Goal: Task Accomplishment & Management: Manage account settings

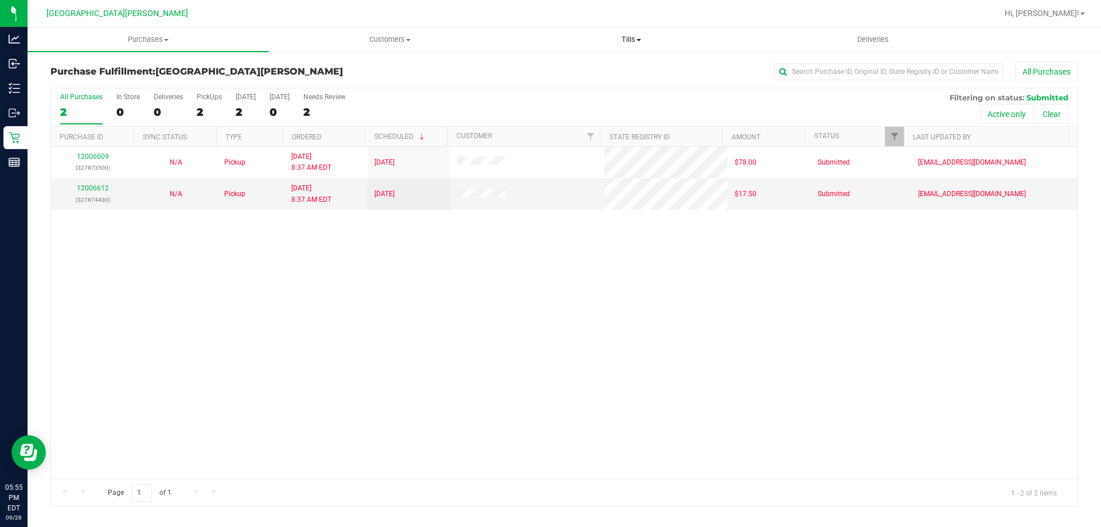
click at [625, 31] on uib-tab-heading "Tills Manage tills Reconcile e-payments" at bounding box center [631, 39] width 240 height 23
click at [583, 68] on span "Manage tills" at bounding box center [548, 69] width 77 height 10
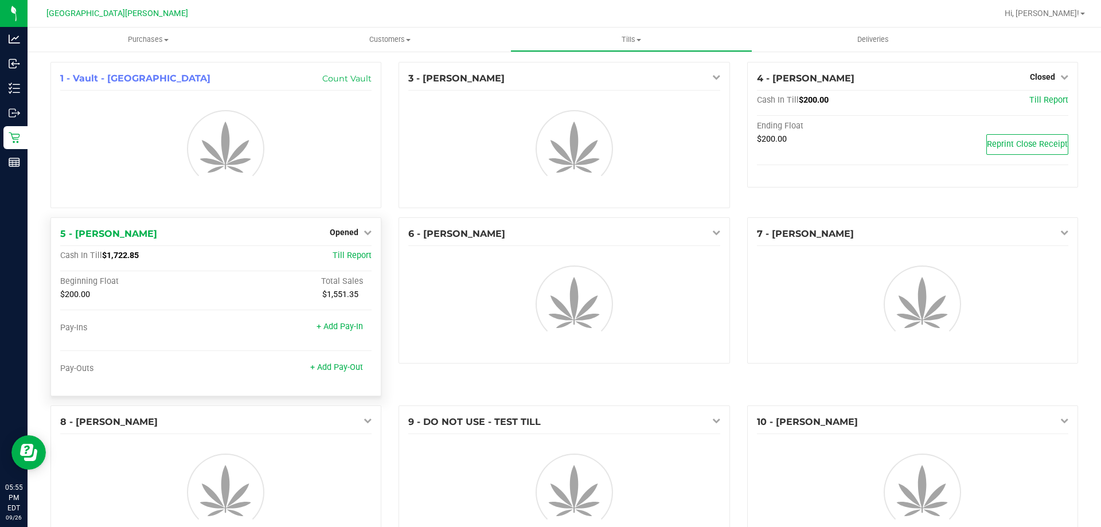
click at [357, 238] on div "Opened" at bounding box center [351, 232] width 42 height 14
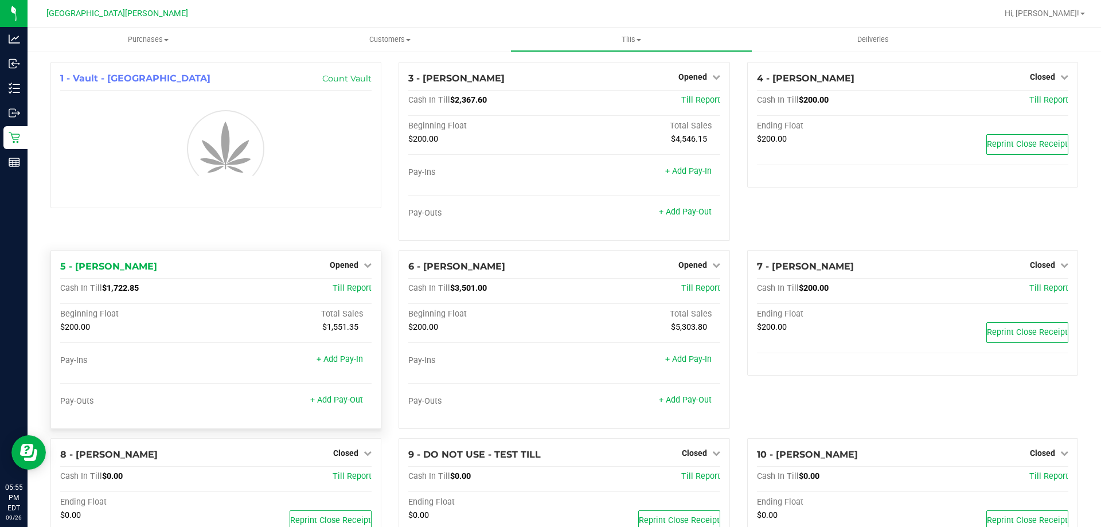
click at [346, 259] on div "Opened" at bounding box center [351, 265] width 42 height 14
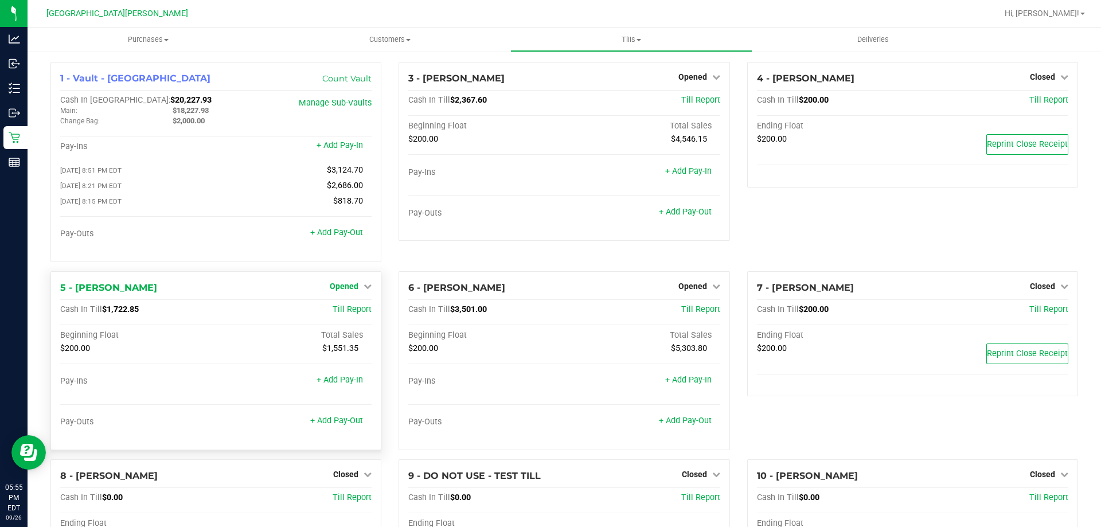
click at [344, 291] on span "Opened" at bounding box center [344, 286] width 29 height 9
click at [349, 314] on link "Close Till" at bounding box center [345, 309] width 31 height 9
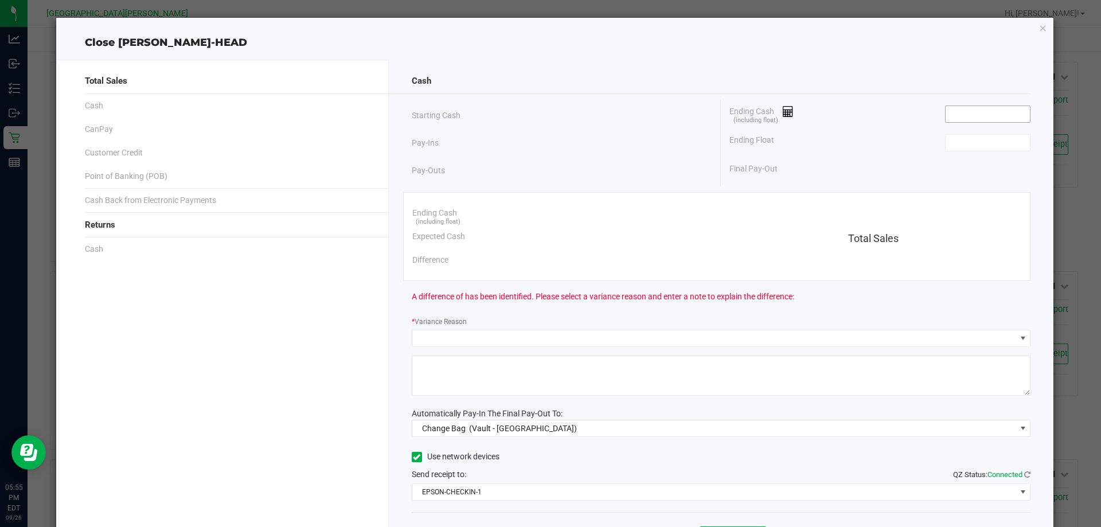
click at [965, 112] on input at bounding box center [988, 114] width 84 height 16
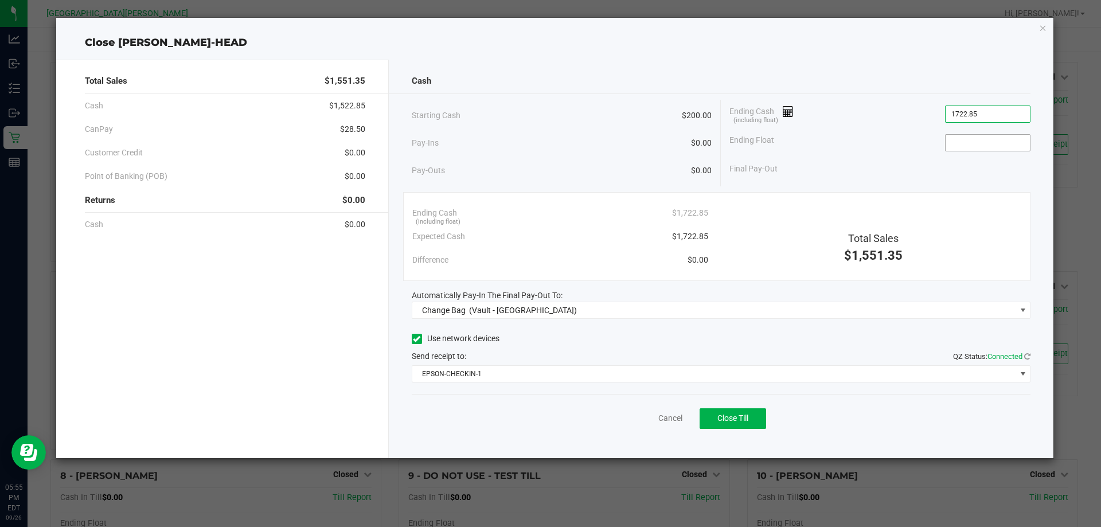
type input "$1,722.85"
click at [960, 137] on input at bounding box center [988, 143] width 84 height 16
type input "1"
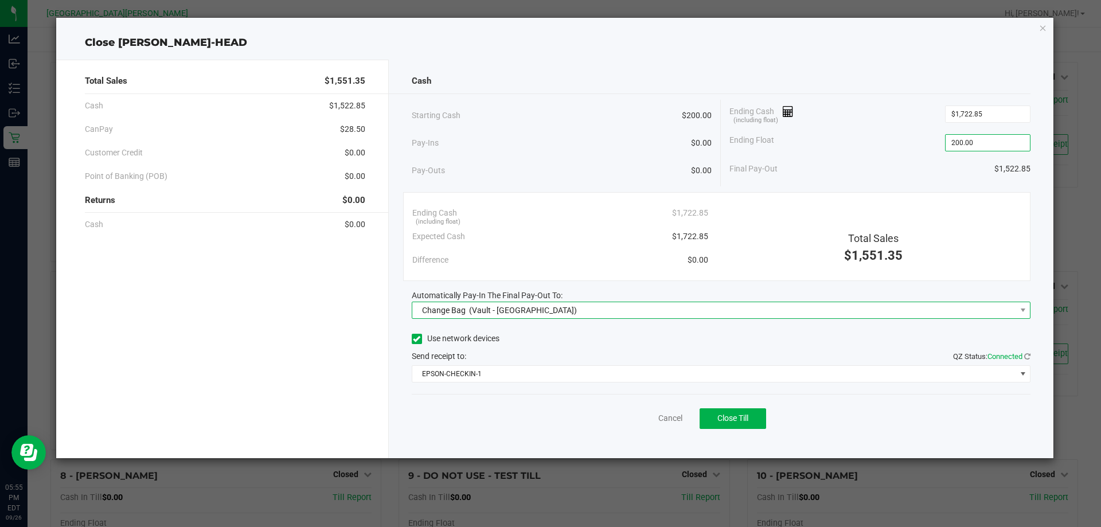
type input "$200.00"
click at [549, 309] on span "Change Bag (Vault - [GEOGRAPHIC_DATA])" at bounding box center [714, 310] width 604 height 16
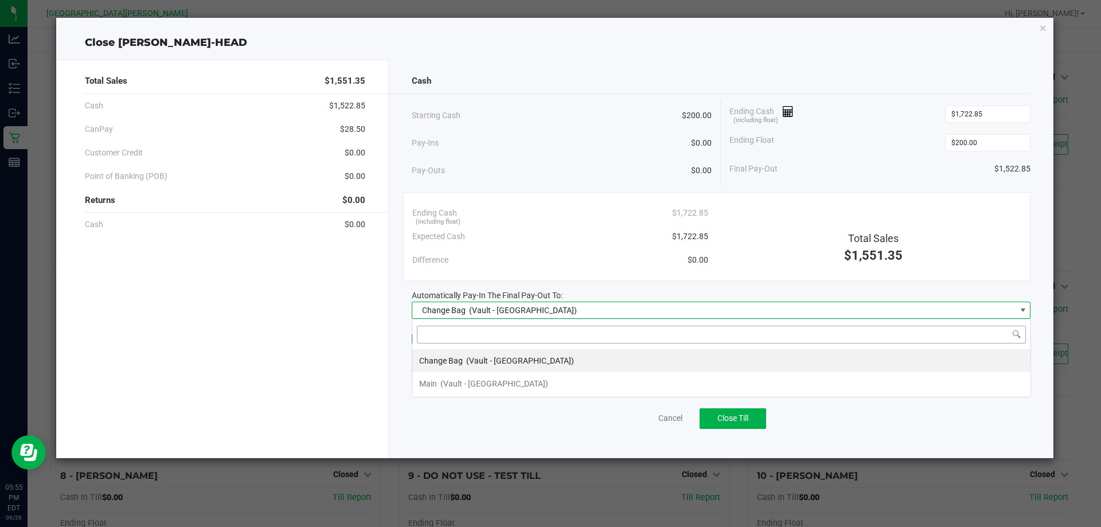
scroll to position [17, 619]
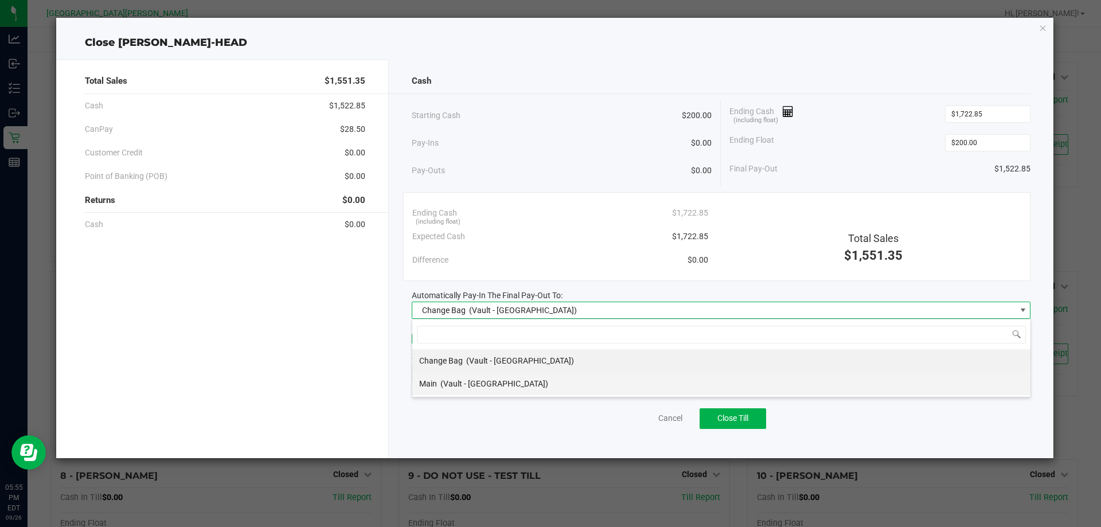
click at [471, 379] on span "(Vault - [GEOGRAPHIC_DATA])" at bounding box center [494, 383] width 108 height 9
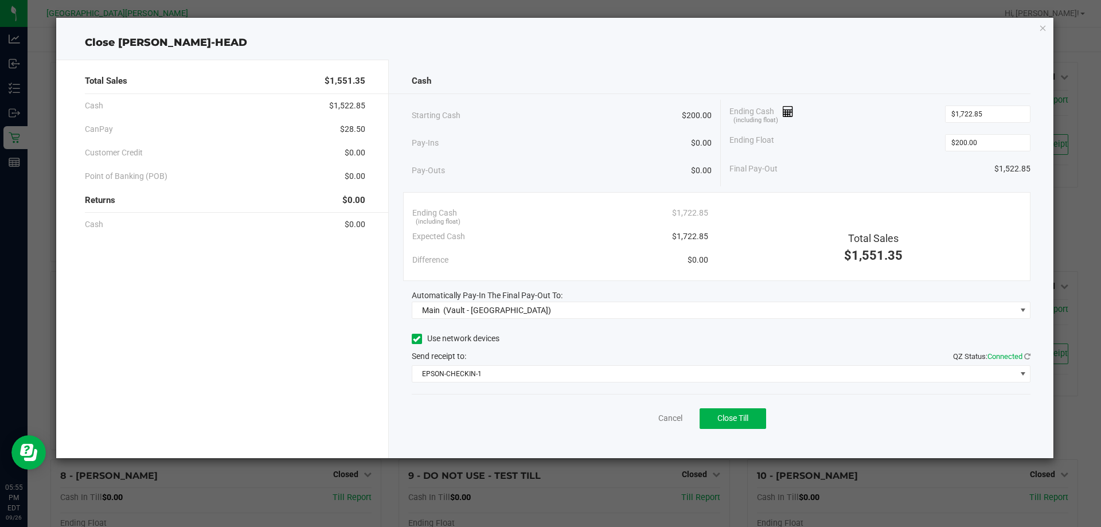
click at [466, 383] on div "Cash Starting Cash $200.00 Pay-Ins $0.00 Pay-Outs $0.00 Ending Cash (including …" at bounding box center [721, 259] width 665 height 399
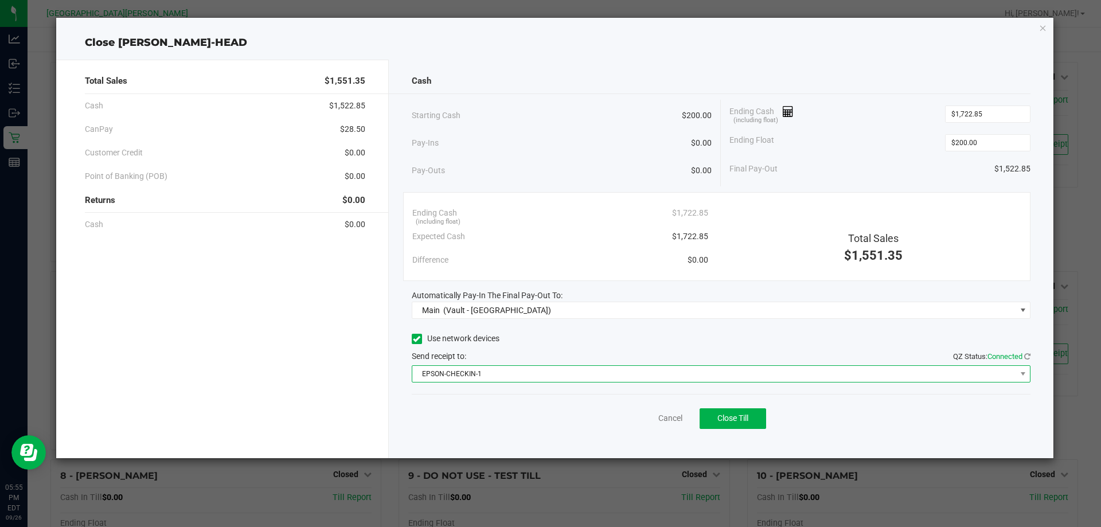
click at [468, 377] on span "EPSON-CHECKIN-1" at bounding box center [714, 374] width 604 height 16
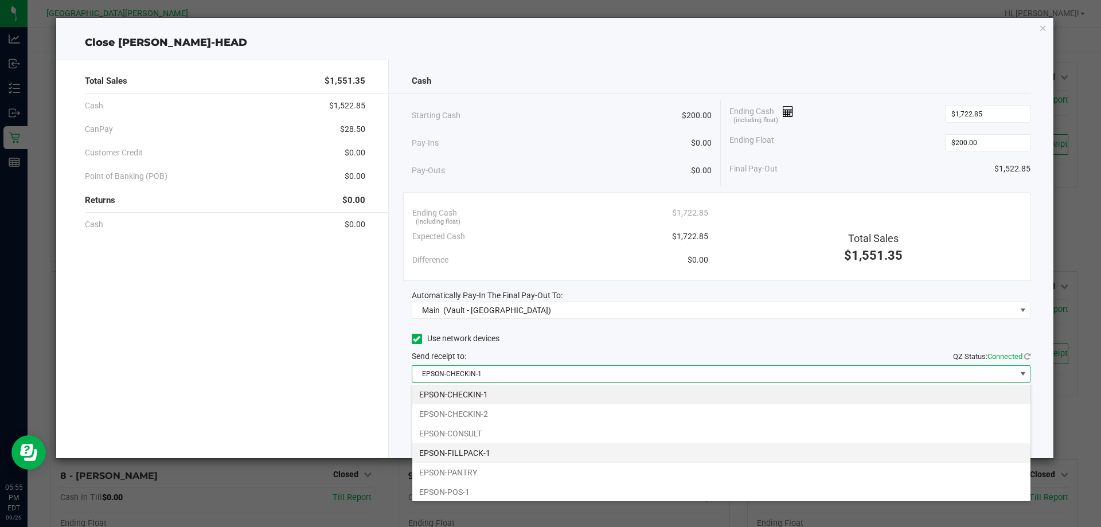
drag, startPoint x: 462, startPoint y: 452, endPoint x: 431, endPoint y: 434, distance: 36.2
click at [462, 452] on li "EPSON-FILLPACK-1" at bounding box center [721, 453] width 618 height 20
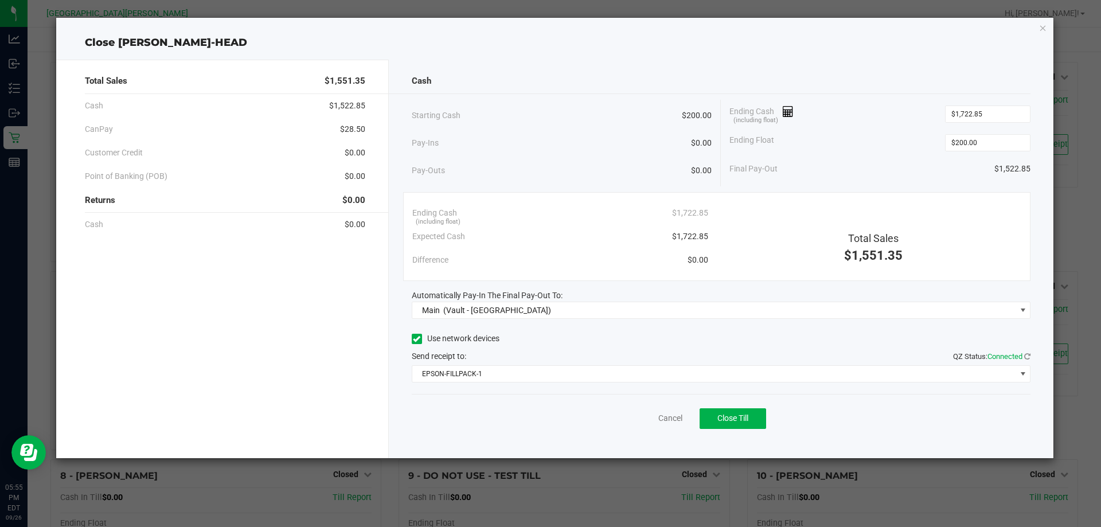
click at [431, 434] on div "Cancel Close Till" at bounding box center [721, 416] width 619 height 44
click at [919, 48] on div "Close [PERSON_NAME]-HEAD" at bounding box center [555, 42] width 998 height 15
click at [755, 419] on button "Close Till" at bounding box center [733, 418] width 67 height 21
click at [645, 420] on link "Dismiss" at bounding box center [645, 418] width 28 height 12
